Goal: Task Accomplishment & Management: Manage account settings

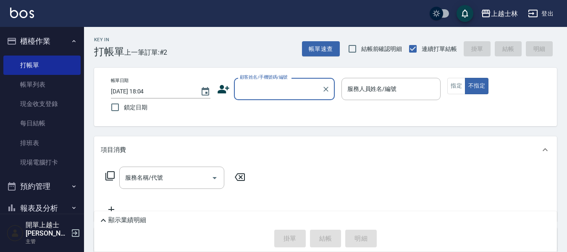
scroll to position [42, 0]
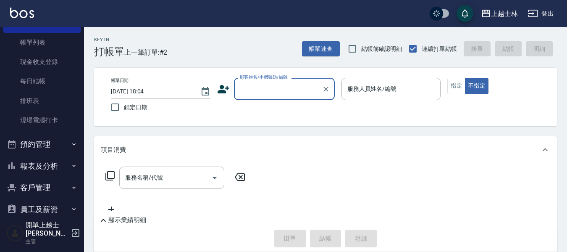
click at [302, 96] on input "顧客姓名/手機號碼/編號" at bounding box center [278, 89] width 81 height 15
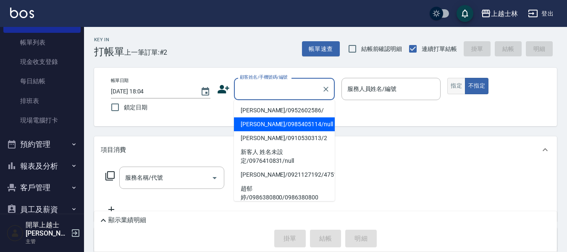
drag, startPoint x: 298, startPoint y: 127, endPoint x: 459, endPoint y: 89, distance: 165.0
click at [298, 127] on li "[PERSON_NAME]/0985405114/null" at bounding box center [284, 124] width 101 height 14
click at [459, 89] on button "指定" at bounding box center [457, 86] width 18 height 16
type input "[PERSON_NAME]/0985405114/null"
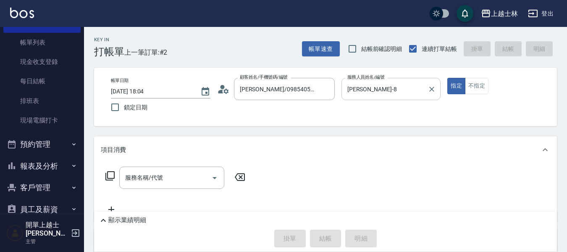
type input "[PERSON_NAME]-8"
click at [380, 89] on div "服務人員姓名/編號 [PERSON_NAME]-8 服務人員姓名/編號" at bounding box center [392, 89] width 100 height 22
click at [126, 177] on div "服務名稱/代號 服務名稱/代號" at bounding box center [171, 177] width 105 height 22
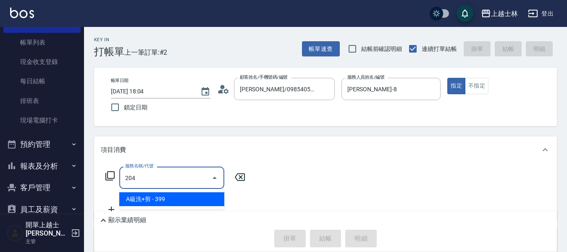
type input "A級洗+剪(204)"
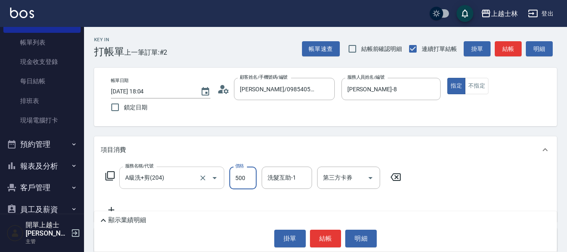
type input "500"
click at [497, 51] on button "結帳" at bounding box center [508, 49] width 27 height 16
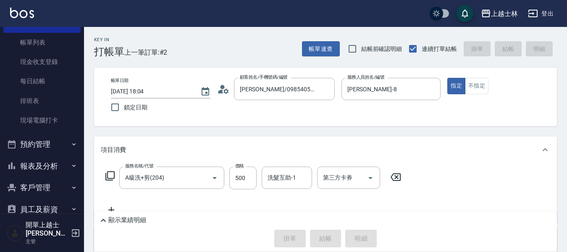
type input "[DATE] 19:45"
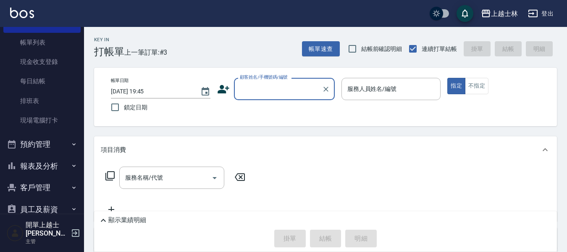
scroll to position [84, 0]
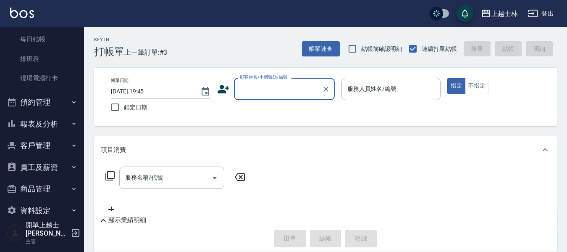
click at [35, 130] on button "報表及分析" at bounding box center [41, 124] width 77 height 22
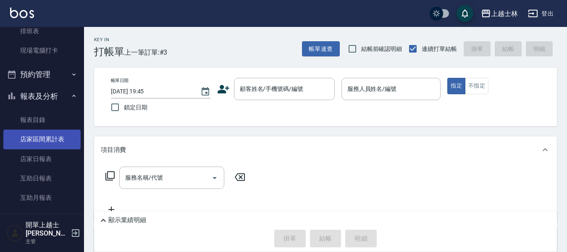
scroll to position [126, 0]
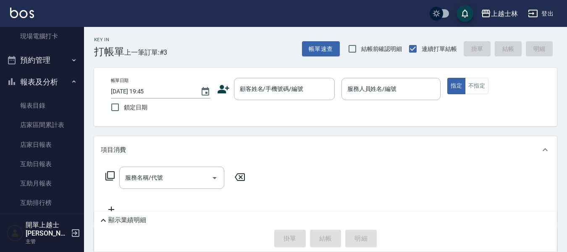
click at [39, 90] on button "報表及分析" at bounding box center [41, 82] width 77 height 22
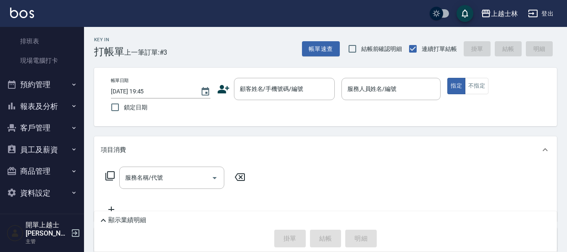
scroll to position [94, 0]
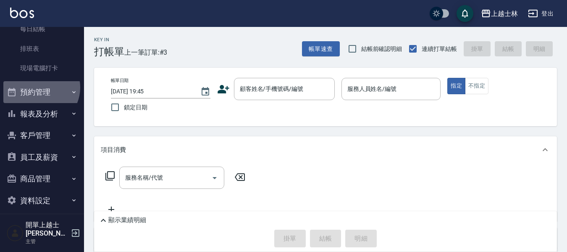
click at [39, 87] on button "預約管理" at bounding box center [41, 92] width 77 height 22
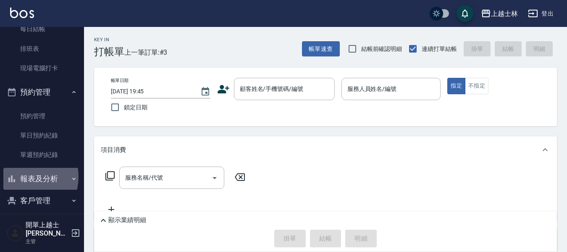
click at [23, 177] on button "報表及分析" at bounding box center [41, 179] width 77 height 22
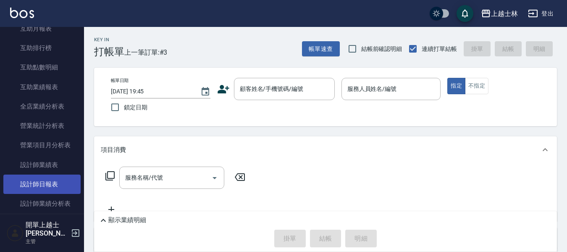
scroll to position [346, 0]
click at [45, 181] on link "設計師日報表" at bounding box center [41, 183] width 77 height 19
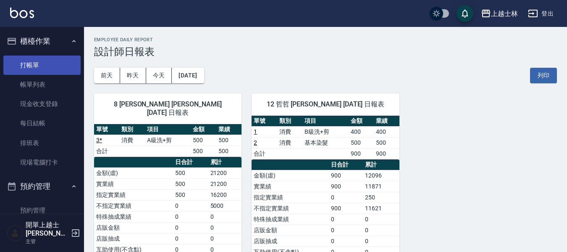
click at [29, 69] on link "打帳單" at bounding box center [41, 64] width 77 height 19
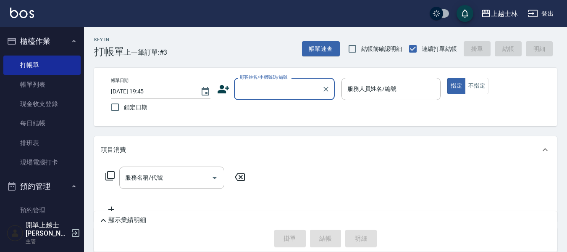
click at [267, 87] on input "顧客姓名/手機號碼/編號" at bounding box center [278, 89] width 81 height 15
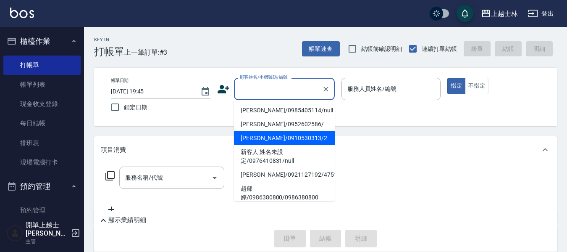
click at [289, 140] on li "[PERSON_NAME]/0910530313/2" at bounding box center [284, 138] width 101 height 14
type input "[PERSON_NAME]/0910530313/2"
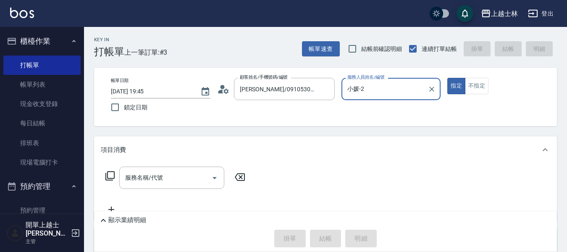
type input "小媛-2"
click at [466, 90] on button "不指定" at bounding box center [477, 86] width 24 height 16
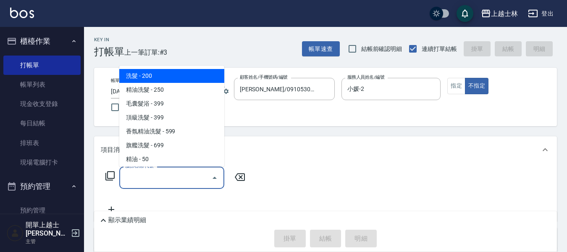
click at [181, 174] on input "服務名稱/代號" at bounding box center [165, 177] width 85 height 15
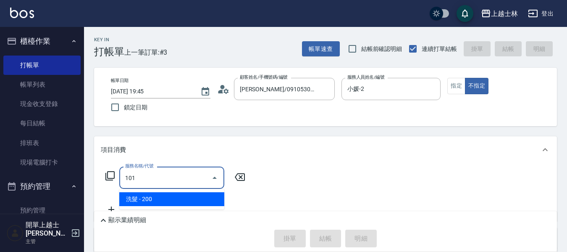
type input "洗髮(101)"
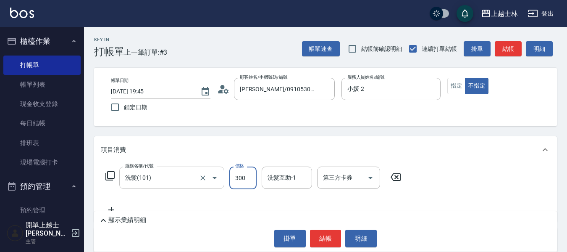
type input "300"
click at [509, 50] on button "結帳" at bounding box center [508, 49] width 27 height 16
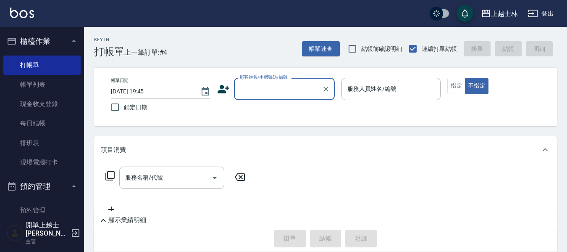
drag, startPoint x: 30, startPoint y: 87, endPoint x: 277, endPoint y: 163, distance: 258.5
click at [30, 87] on link "帳單列表" at bounding box center [41, 84] width 77 height 19
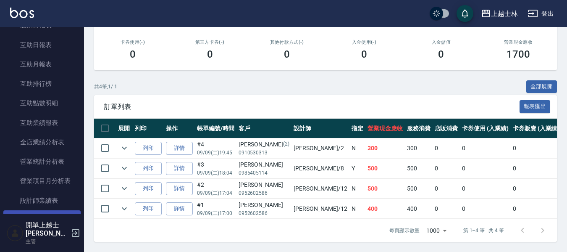
scroll to position [336, 0]
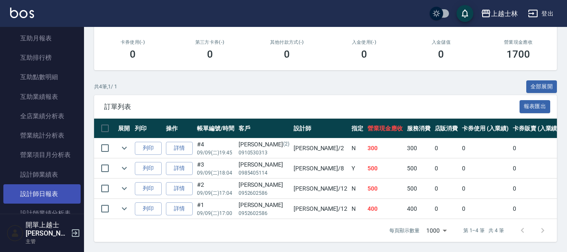
click at [49, 192] on link "設計師日報表" at bounding box center [41, 193] width 77 height 19
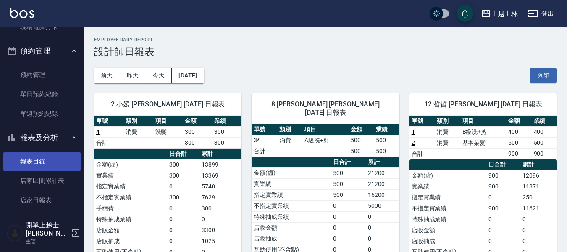
scroll to position [126, 0]
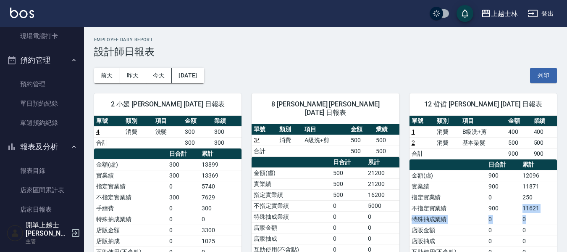
drag, startPoint x: 528, startPoint y: 211, endPoint x: 541, endPoint y: 226, distance: 19.1
click at [541, 220] on tbody "金額(虛) 900 12096 實業績 900 11871 指定實業績 0 250 不指定實業績 900 11621 特殊抽成業績 0 0 店販金額 0 0 …" at bounding box center [484, 252] width 148 height 164
click at [541, 226] on td "0" at bounding box center [539, 229] width 37 height 11
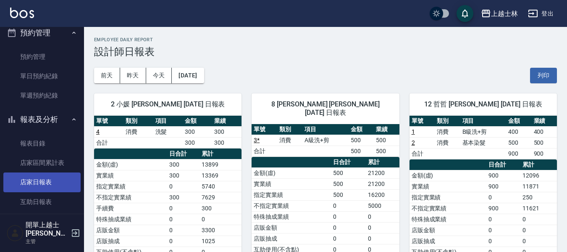
scroll to position [168, 0]
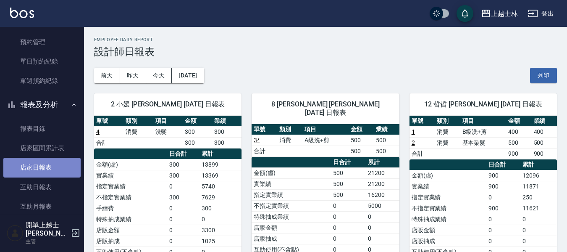
click at [47, 171] on link "店家日報表" at bounding box center [41, 167] width 77 height 19
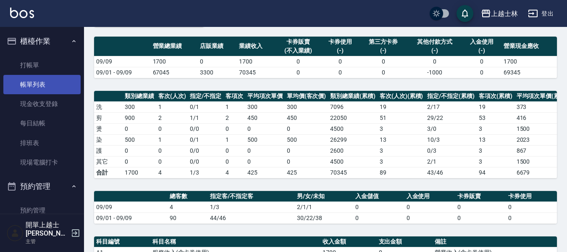
scroll to position [42, 0]
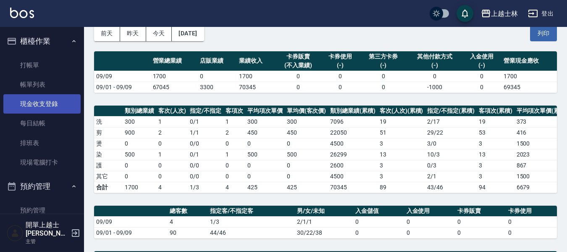
click at [45, 106] on link "現金收支登錄" at bounding box center [41, 103] width 77 height 19
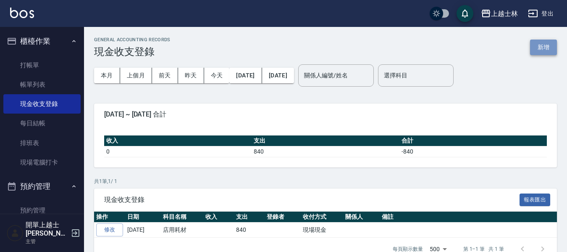
click at [544, 47] on button "新增" at bounding box center [543, 48] width 27 height 16
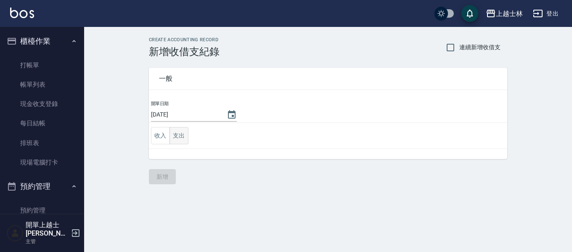
click at [176, 135] on button "支出" at bounding box center [178, 135] width 19 height 17
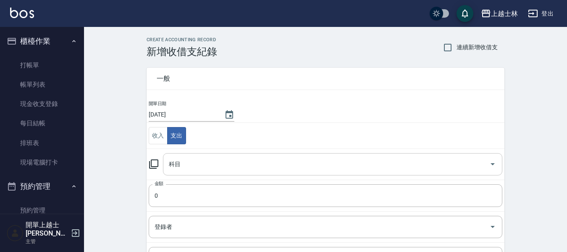
drag, startPoint x: 199, startPoint y: 164, endPoint x: 201, endPoint y: 169, distance: 5.1
click at [201, 169] on input "科目" at bounding box center [326, 164] width 319 height 15
click at [152, 161] on icon at bounding box center [154, 164] width 10 height 10
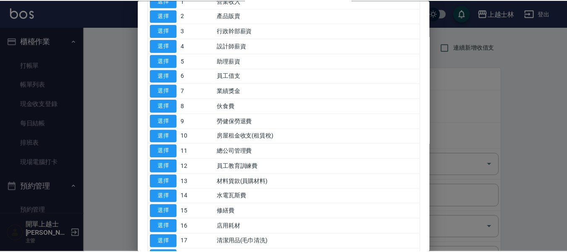
scroll to position [156, 0]
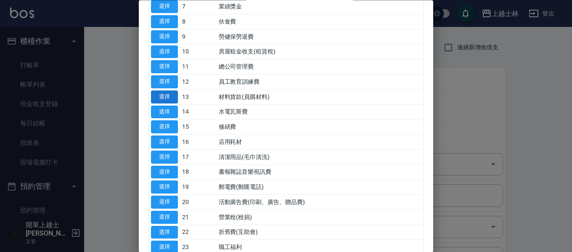
click at [154, 93] on button "選擇" at bounding box center [164, 96] width 27 height 13
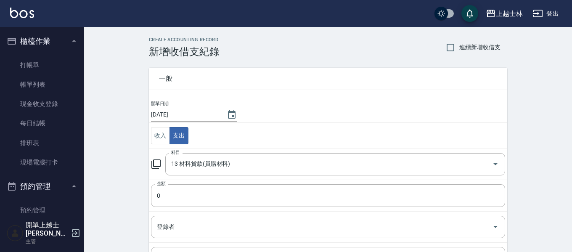
type input "13 材料貨款(員購材料)"
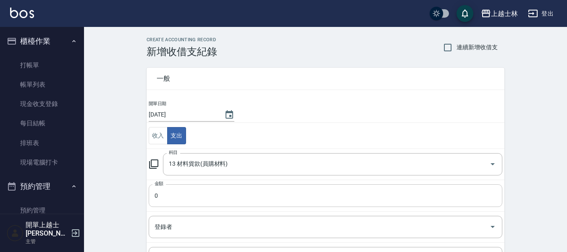
click at [210, 191] on input "0" at bounding box center [326, 195] width 354 height 23
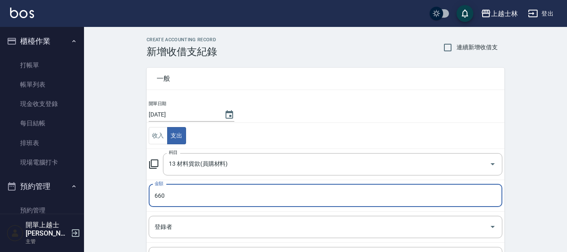
type input "660"
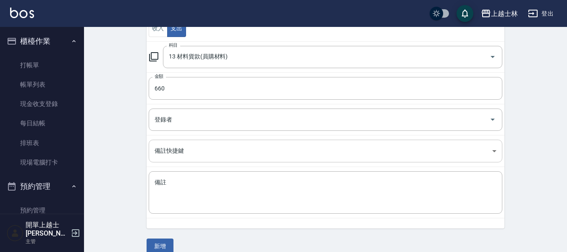
scroll to position [119, 0]
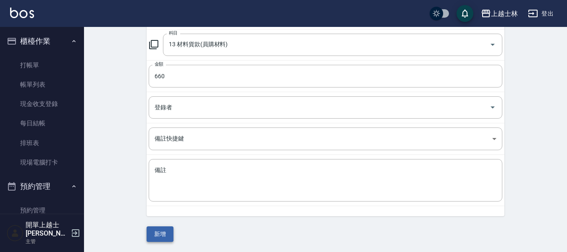
click at [163, 231] on button "新增" at bounding box center [160, 234] width 27 height 16
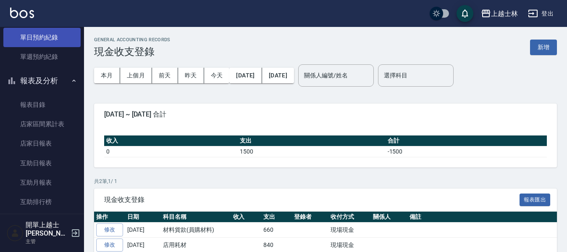
scroll to position [252, 0]
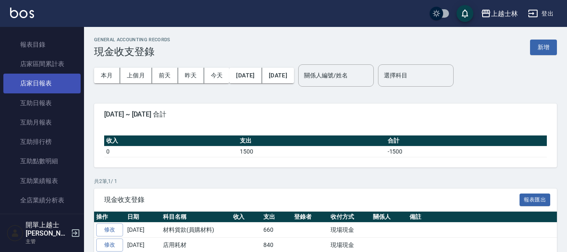
click at [43, 84] on link "店家日報表" at bounding box center [41, 83] width 77 height 19
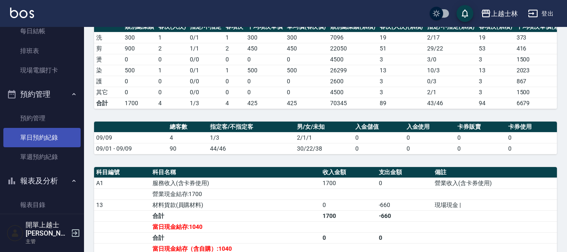
scroll to position [84, 0]
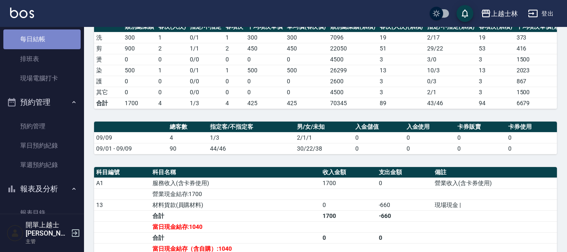
click at [49, 33] on link "每日結帳" at bounding box center [41, 38] width 77 height 19
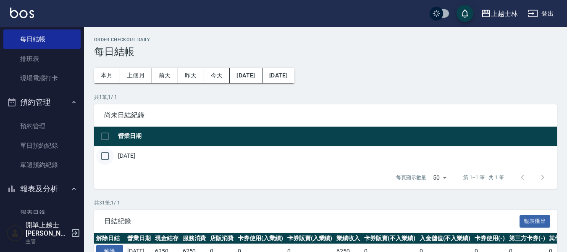
click at [103, 154] on input "checkbox" at bounding box center [105, 156] width 18 height 18
checkbox input "true"
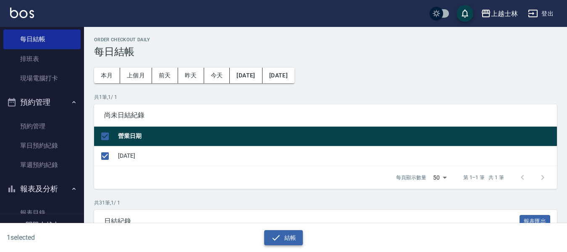
click at [289, 233] on button "結帳" at bounding box center [283, 238] width 39 height 16
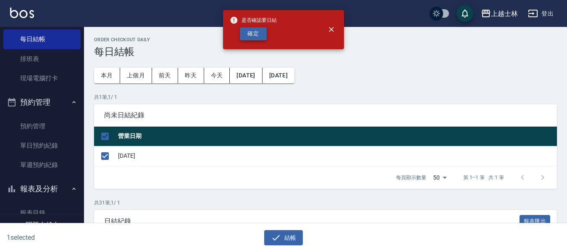
click at [247, 34] on button "確定" at bounding box center [253, 33] width 27 height 13
checkbox input "false"
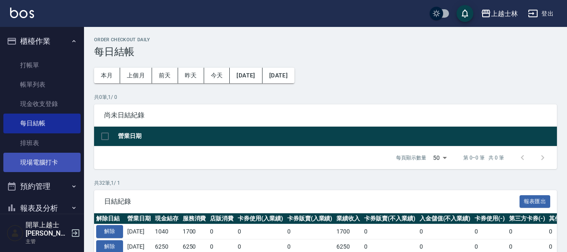
click at [46, 161] on link "現場電腦打卡" at bounding box center [41, 162] width 77 height 19
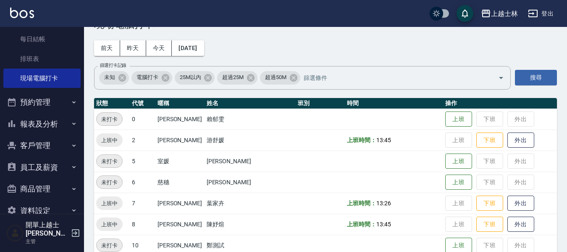
scroll to position [42, 0]
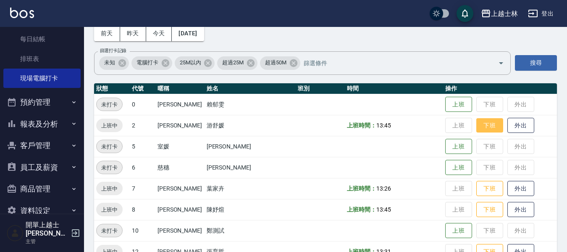
click at [478, 129] on button "下班" at bounding box center [490, 125] width 27 height 15
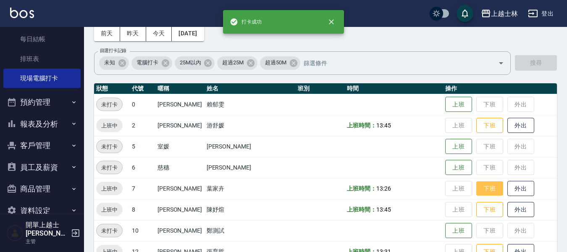
click at [477, 191] on button "下班" at bounding box center [490, 188] width 27 height 15
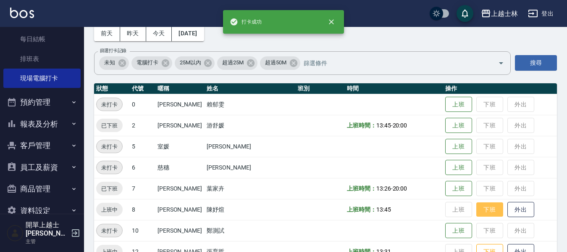
click at [477, 212] on button "下班" at bounding box center [490, 209] width 27 height 15
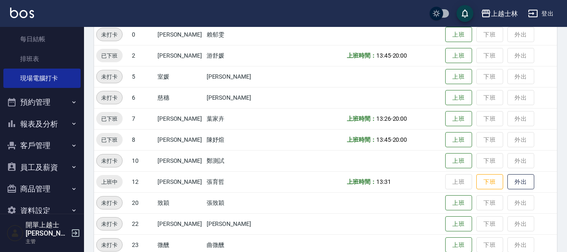
scroll to position [126, 0]
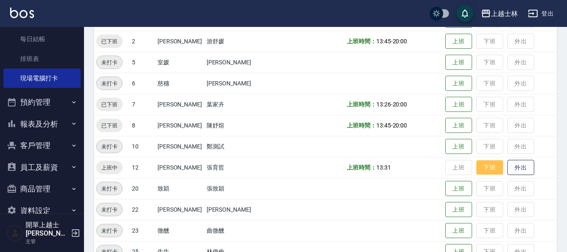
click at [478, 169] on button "下班" at bounding box center [490, 167] width 27 height 15
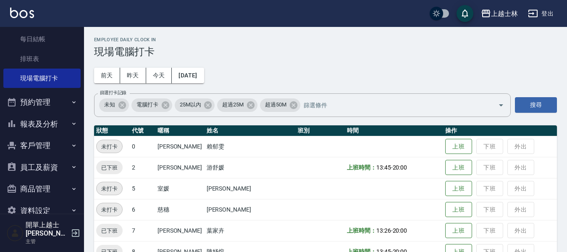
scroll to position [42, 0]
